Goal: Obtain resource: Obtain resource

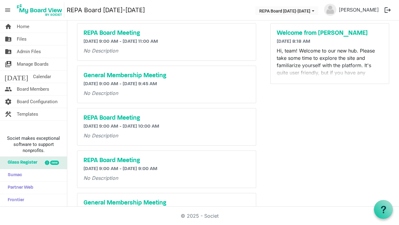
scroll to position [37, 0]
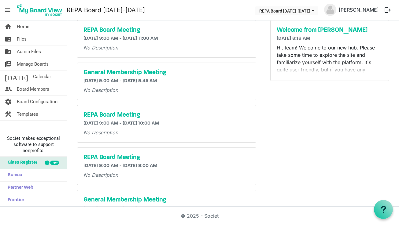
click at [336, 62] on p "Hi, team! Welcome to our new hub. Please take some time to explore the site and…" at bounding box center [330, 80] width 106 height 73
click at [319, 30] on h5 "Welcome from [PERSON_NAME]" at bounding box center [330, 30] width 106 height 7
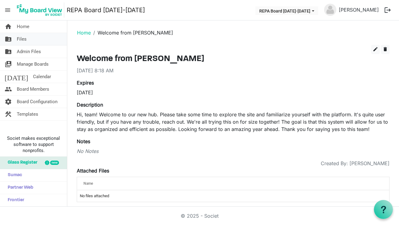
click at [32, 41] on link "folder_shared Files" at bounding box center [33, 39] width 67 height 12
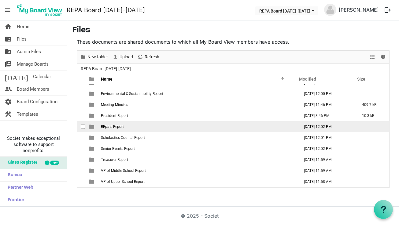
scroll to position [51, 0]
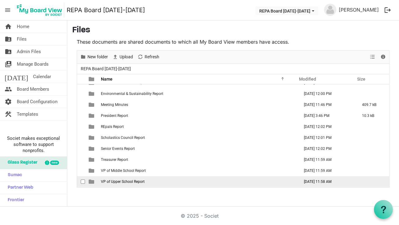
click at [111, 182] on span "VP of Upper School Report" at bounding box center [123, 182] width 44 height 4
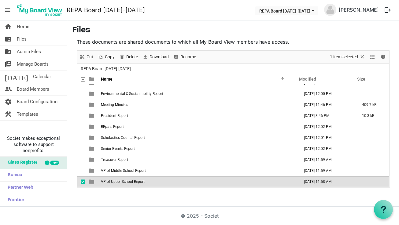
click at [111, 182] on span "VP of Upper School Report" at bounding box center [123, 182] width 44 height 4
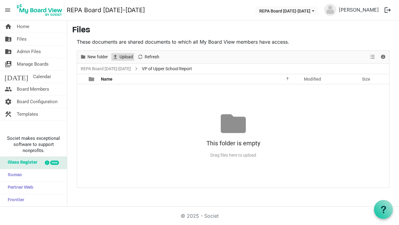
click at [128, 55] on span "Upload" at bounding box center [126, 57] width 15 height 8
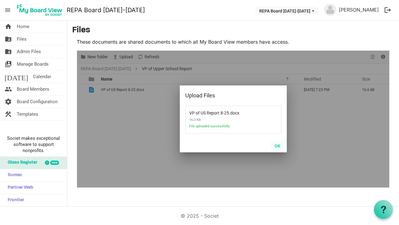
click at [278, 146] on button "OK" at bounding box center [278, 146] width 14 height 9
